Goal: Task Accomplishment & Management: Complete application form

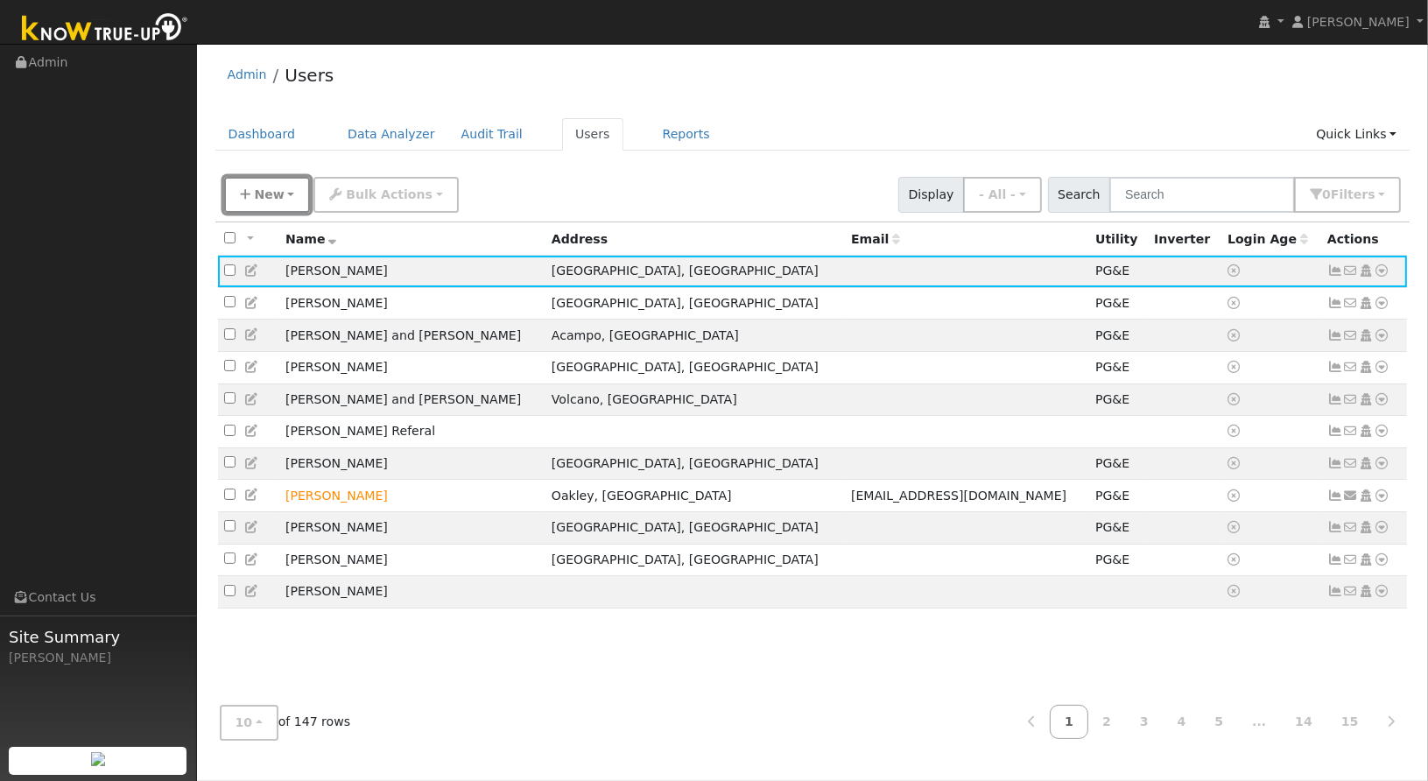
click at [282, 188] on button "New" at bounding box center [267, 195] width 87 height 36
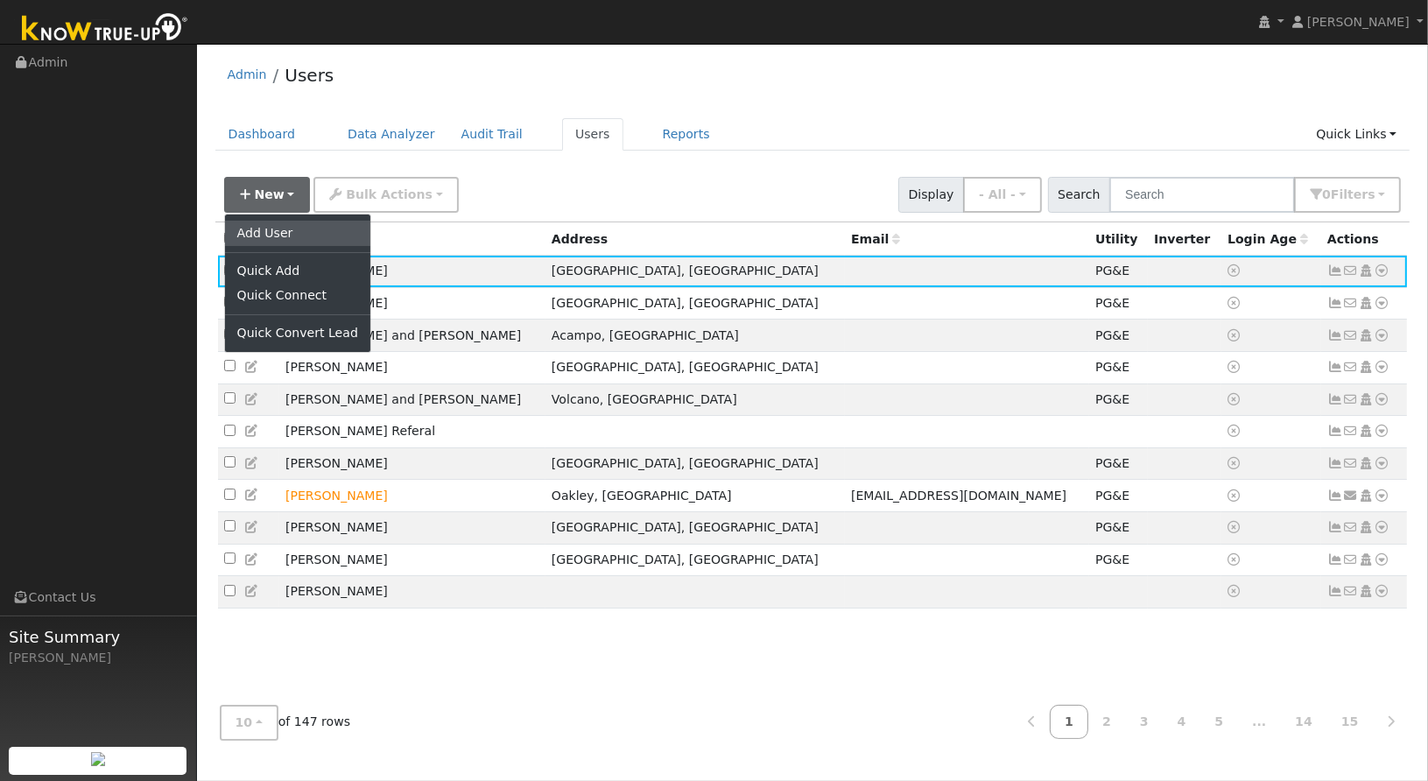
click at [274, 228] on link "Add User" at bounding box center [297, 233] width 145 height 25
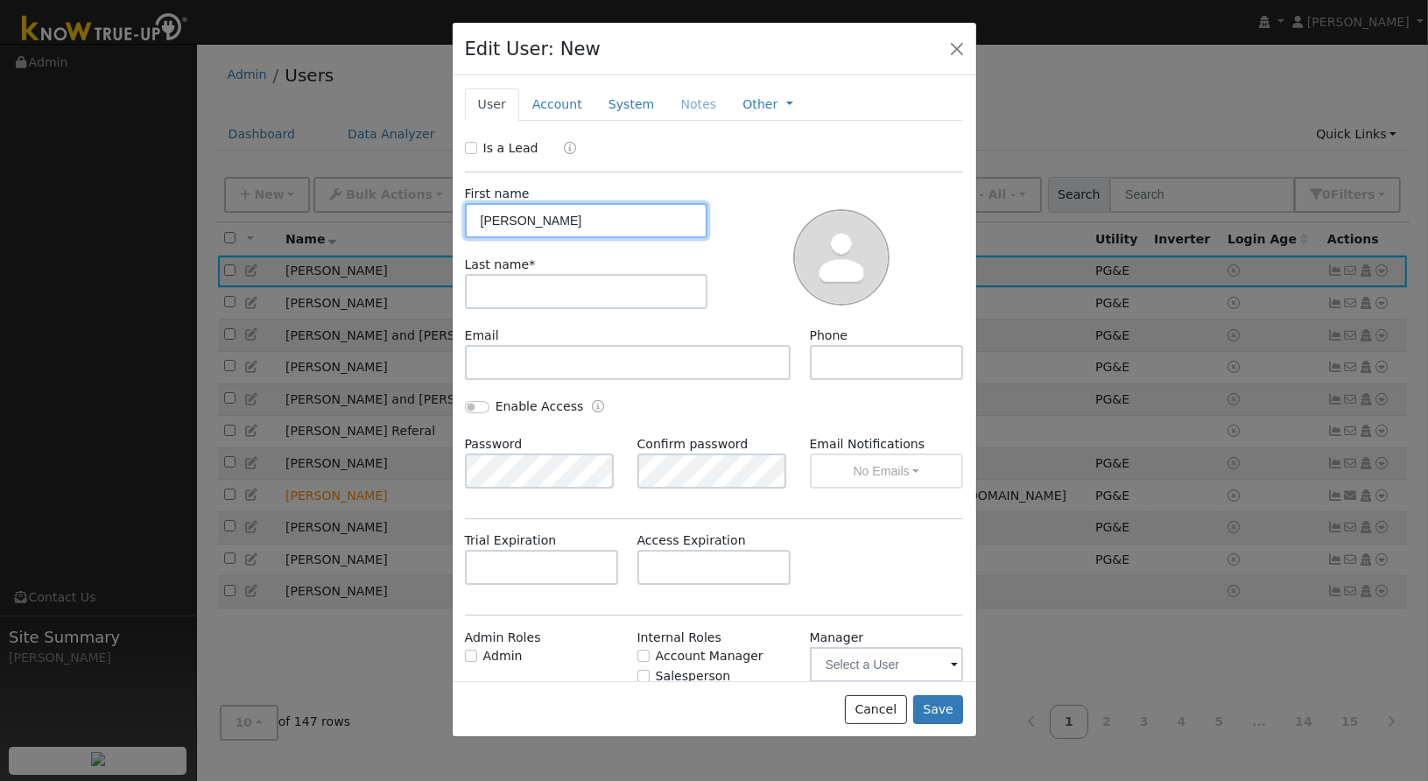
type input "Mandeep"
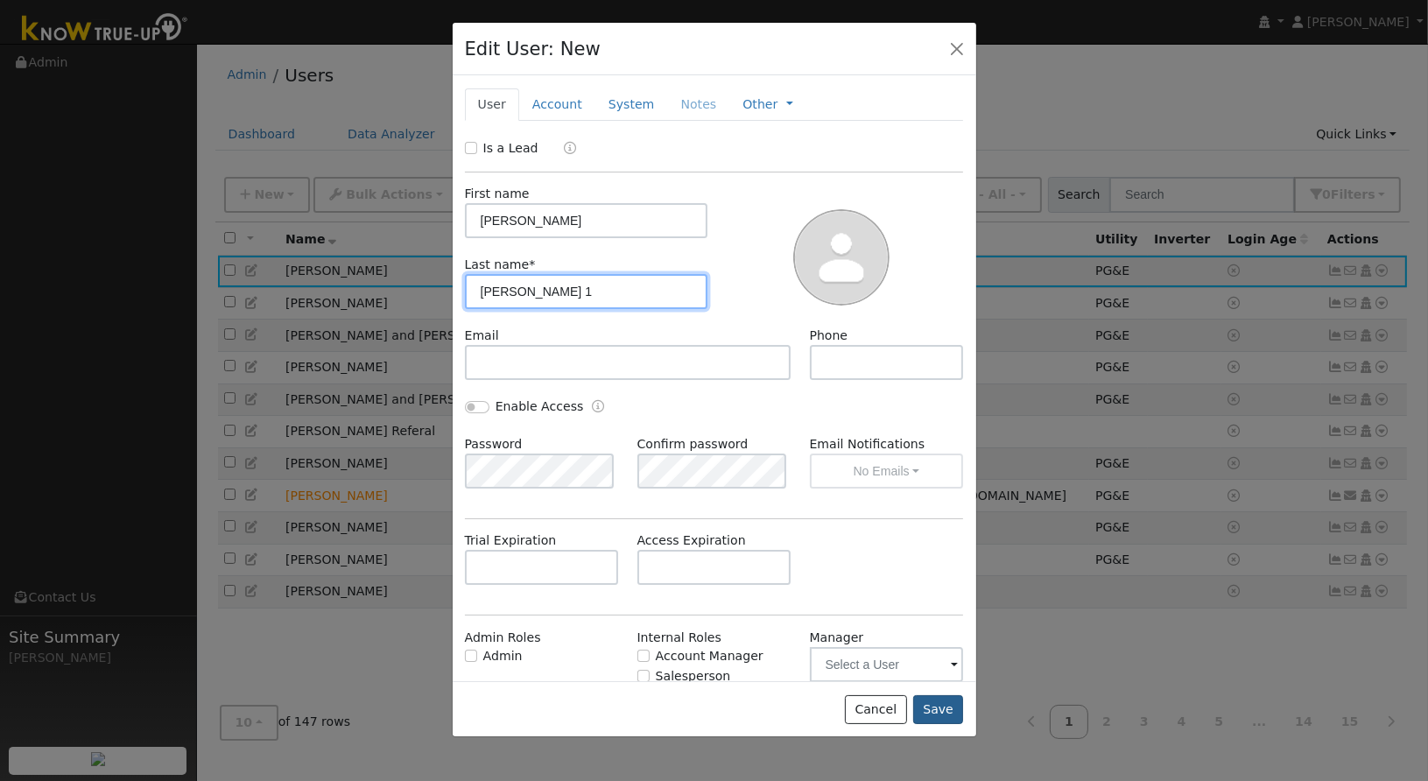
type input "Dhillon 1"
click at [934, 706] on button "Save" at bounding box center [938, 710] width 51 height 30
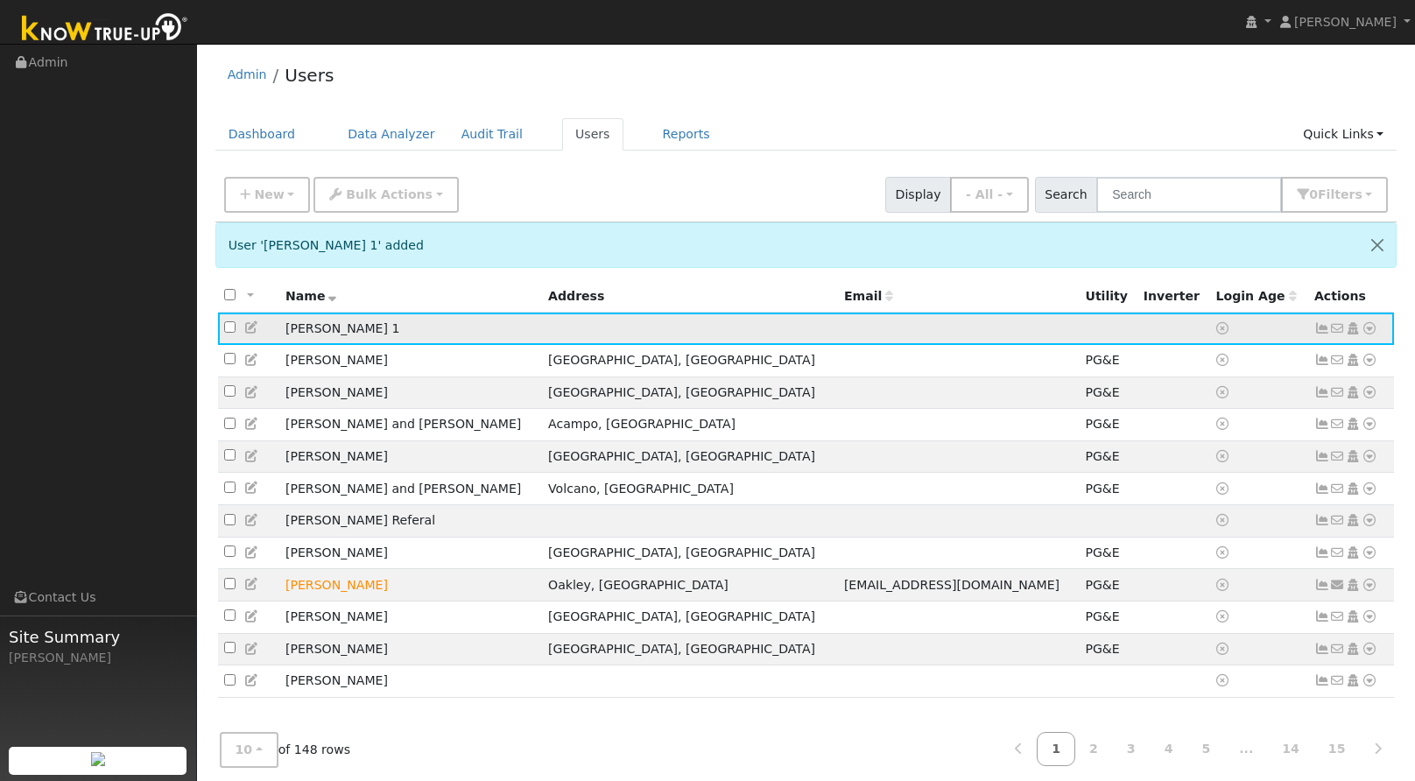
click at [1376, 326] on icon at bounding box center [1370, 328] width 16 height 12
click at [1218, 470] on link "Utility" at bounding box center [1188, 460] width 122 height 25
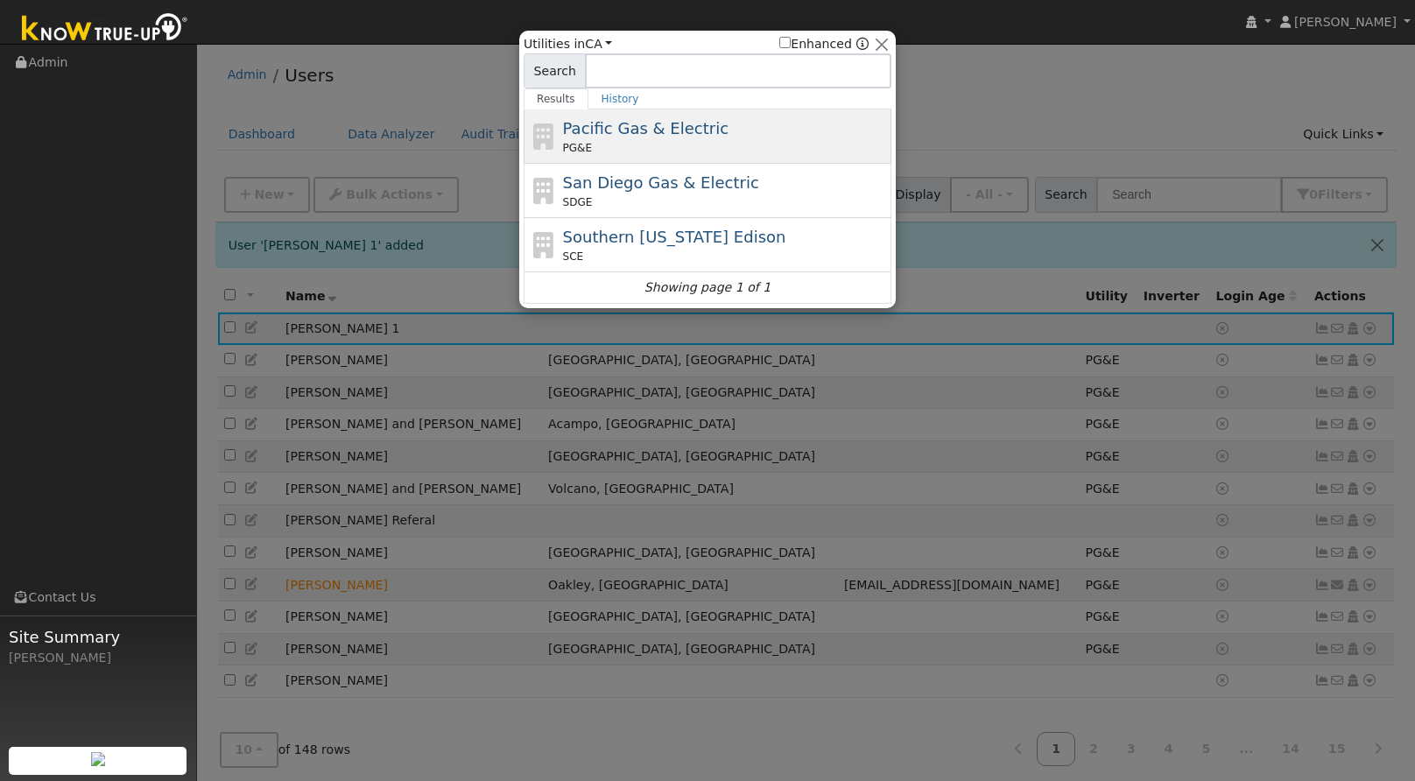
click at [631, 138] on div "Pacific Gas & Electric PG&E" at bounding box center [725, 135] width 325 height 39
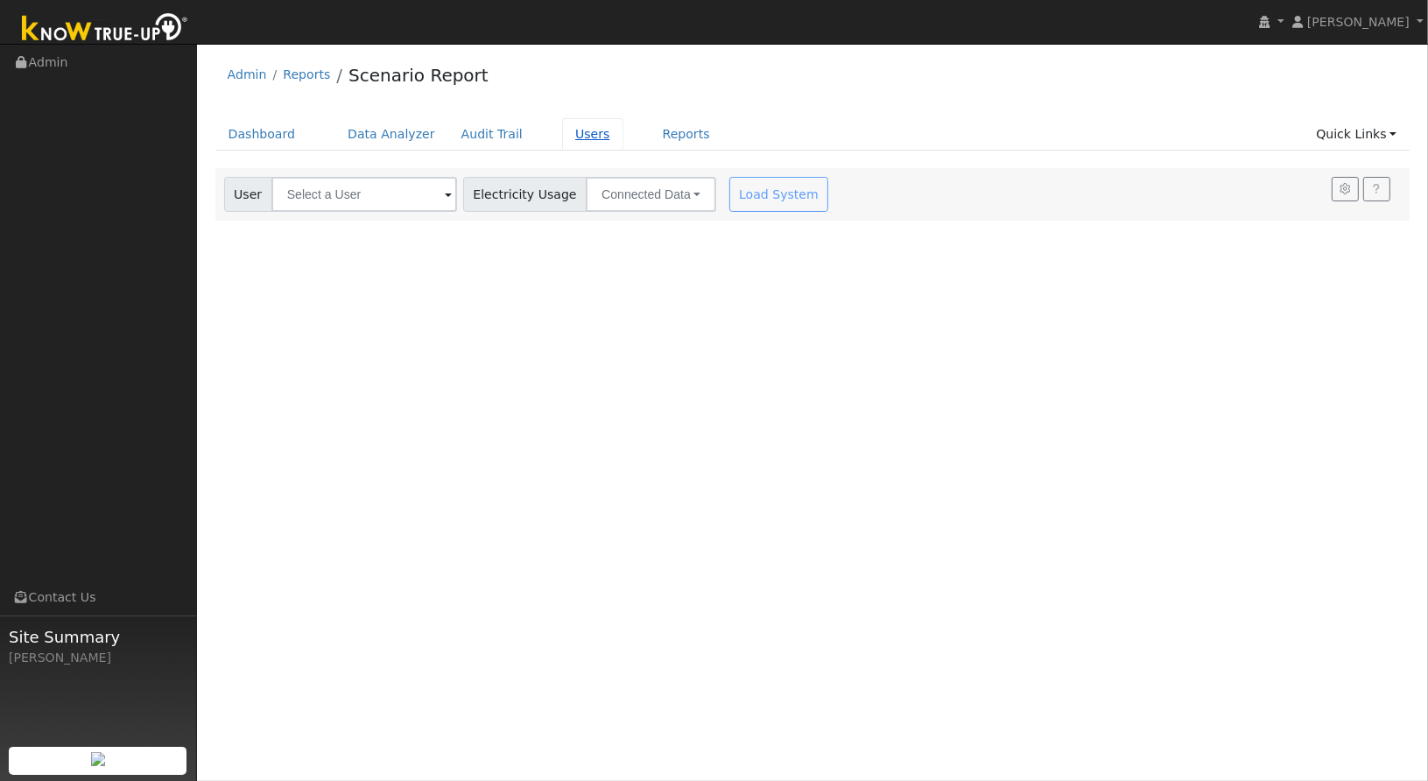
click at [562, 133] on link "Users" at bounding box center [592, 134] width 61 height 32
